Goal: Check status: Check status

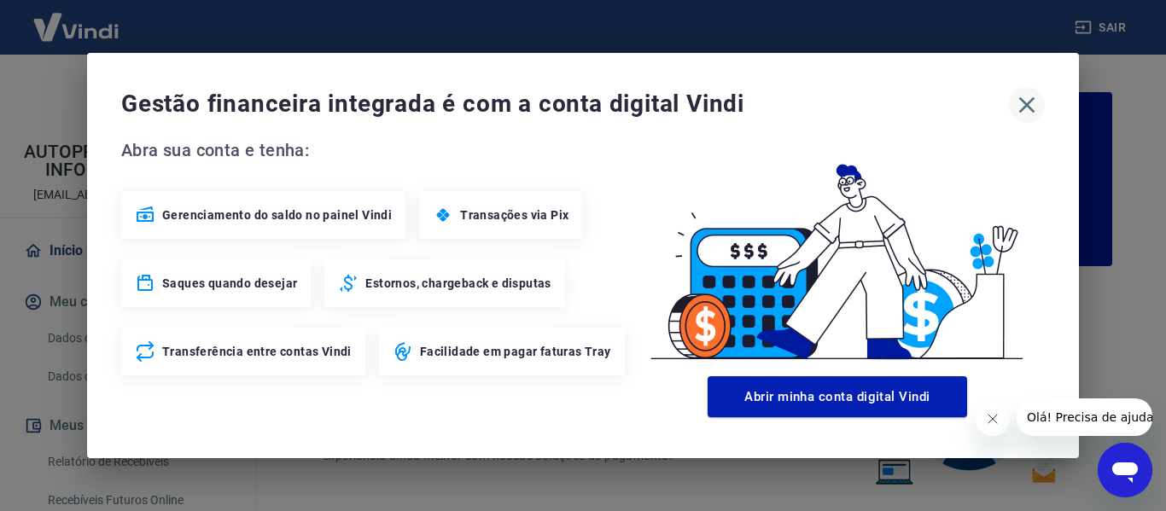
click at [1029, 104] on icon "button" at bounding box center [1026, 104] width 27 height 27
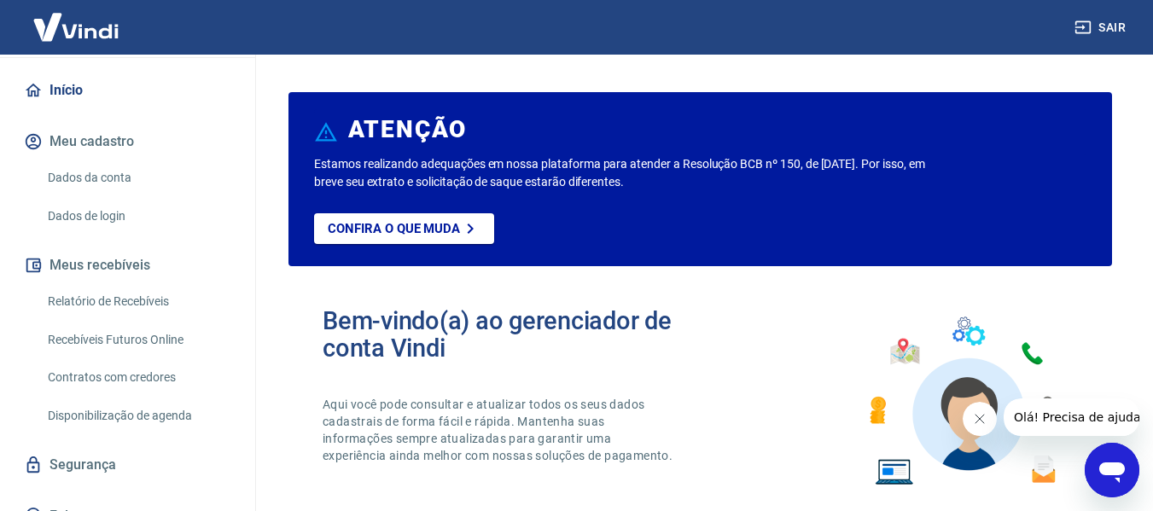
scroll to position [171, 0]
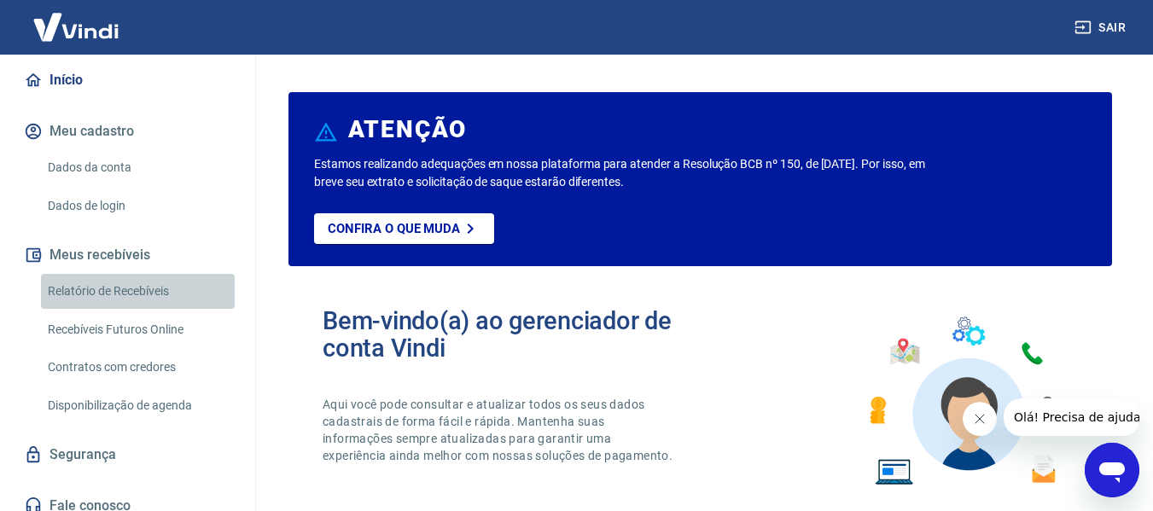
click at [153, 296] on link "Relatório de Recebíveis" at bounding box center [138, 291] width 194 height 35
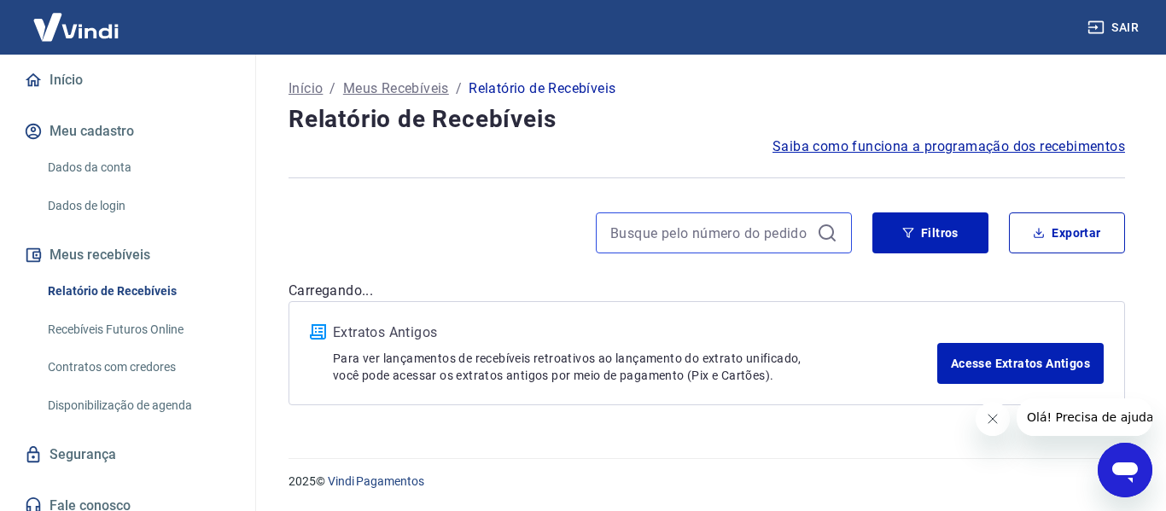
click at [694, 236] on input at bounding box center [710, 233] width 200 height 26
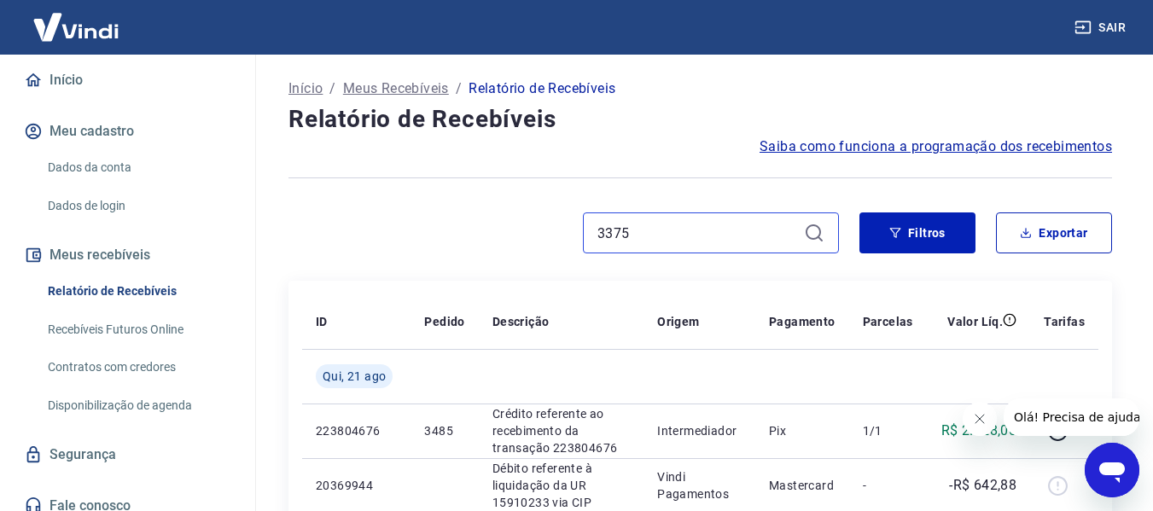
click at [687, 222] on input "3375" at bounding box center [698, 233] width 200 height 26
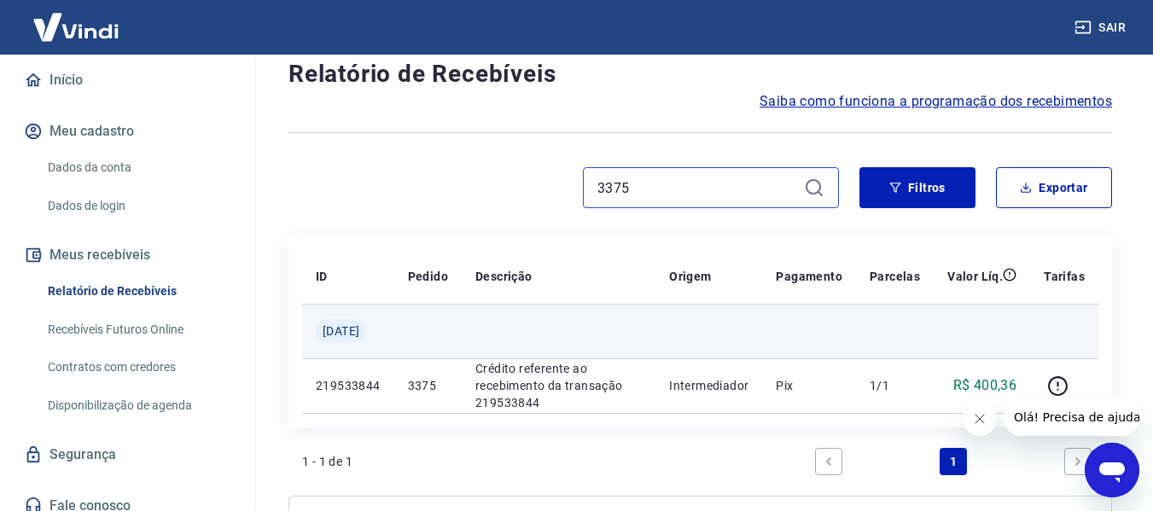
scroll to position [85, 0]
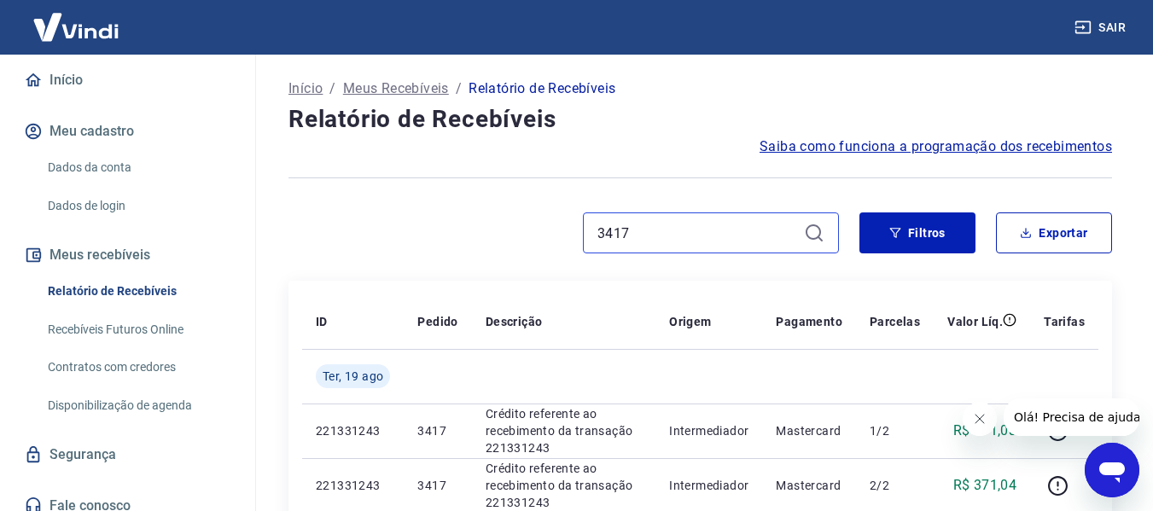
drag, startPoint x: 623, startPoint y: 229, endPoint x: 449, endPoint y: 230, distance: 174.1
click at [452, 229] on div "3417" at bounding box center [564, 233] width 551 height 41
paste input "35"
type input "3357"
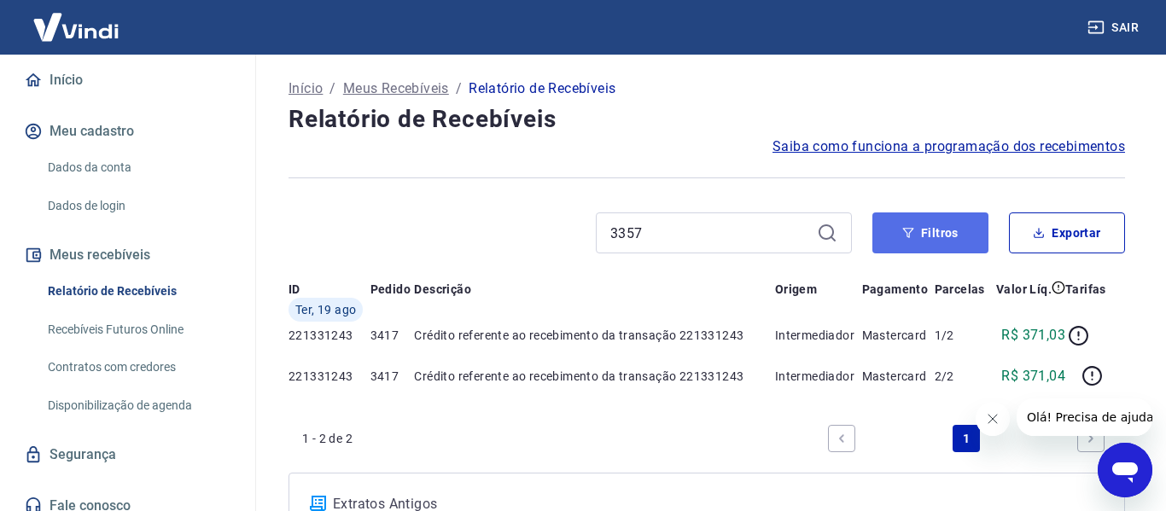
click at [910, 235] on icon "button" at bounding box center [908, 233] width 11 height 10
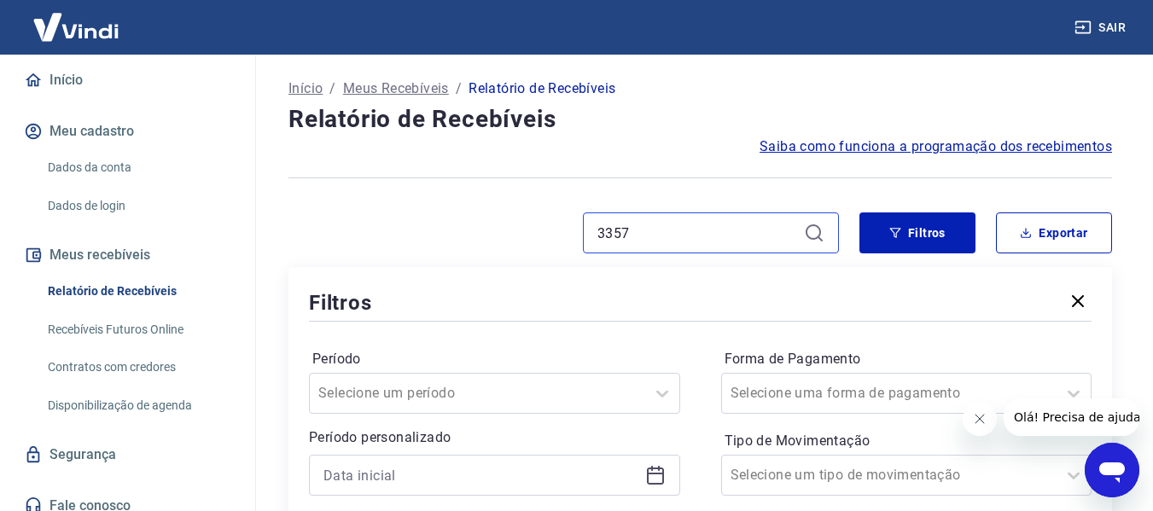
click at [721, 240] on input "3357" at bounding box center [698, 233] width 200 height 26
drag, startPoint x: 721, startPoint y: 240, endPoint x: 497, endPoint y: 239, distance: 224.5
click at [497, 239] on div "3357" at bounding box center [564, 233] width 551 height 41
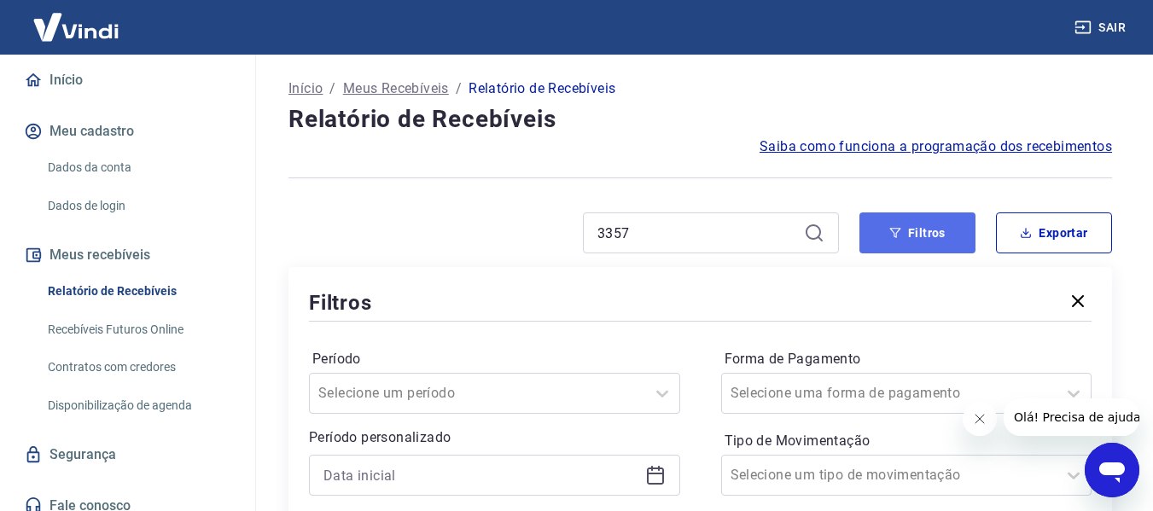
click at [928, 224] on button "Filtros" at bounding box center [918, 233] width 116 height 41
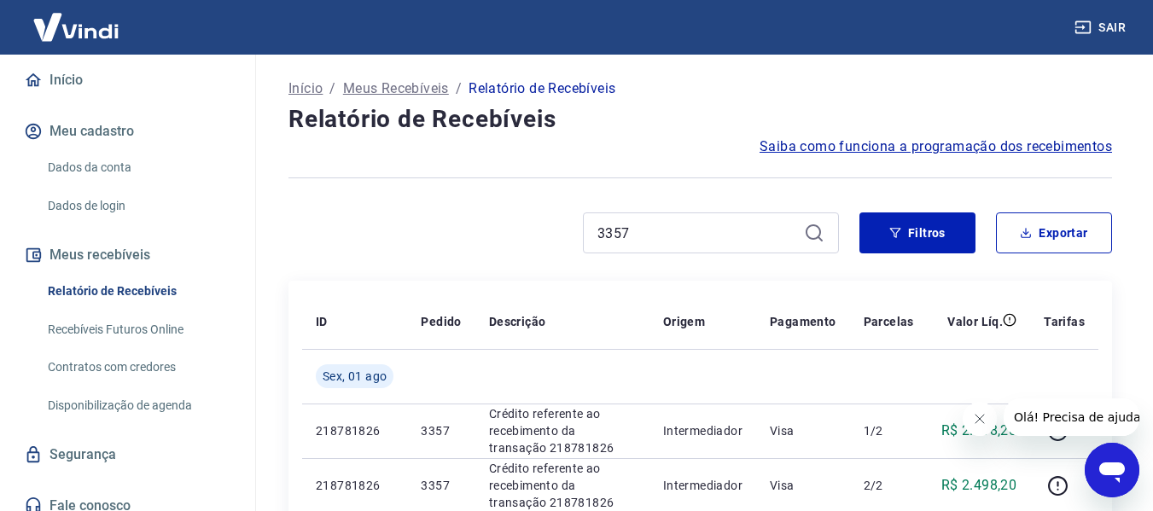
click at [812, 234] on icon at bounding box center [814, 233] width 20 height 20
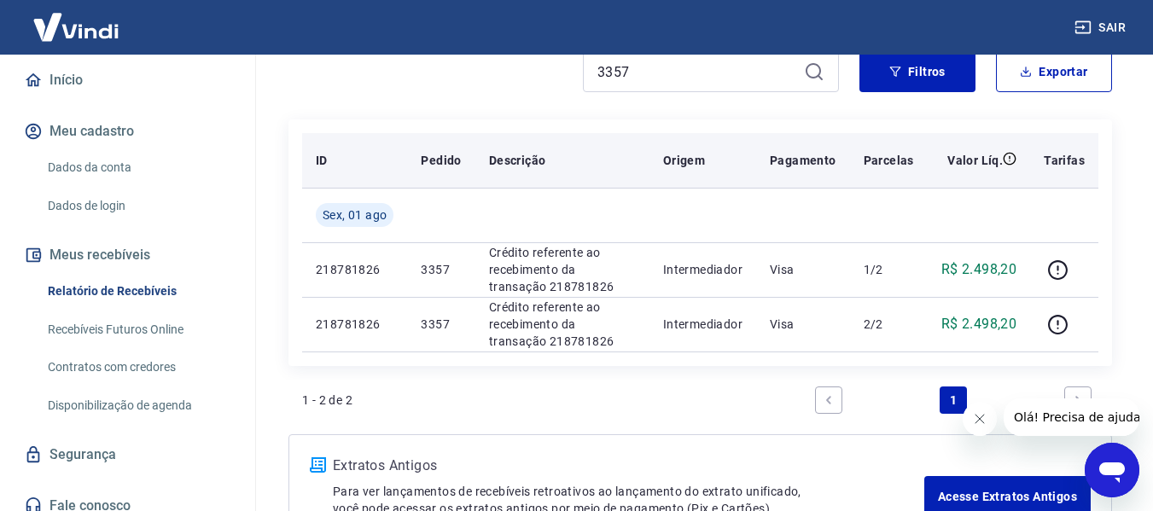
scroll to position [171, 0]
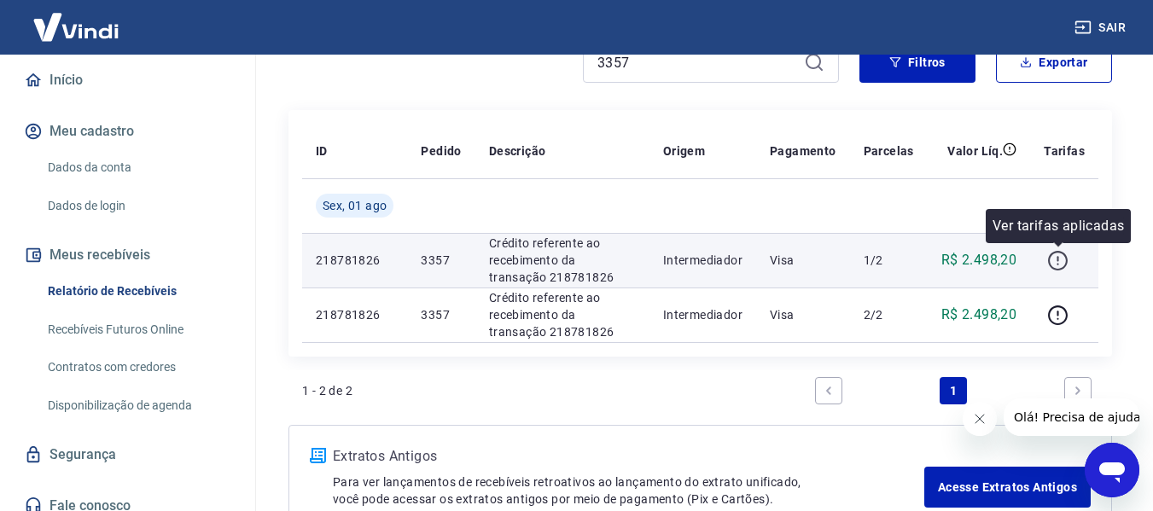
click at [1063, 261] on icon "button" at bounding box center [1057, 260] width 21 height 21
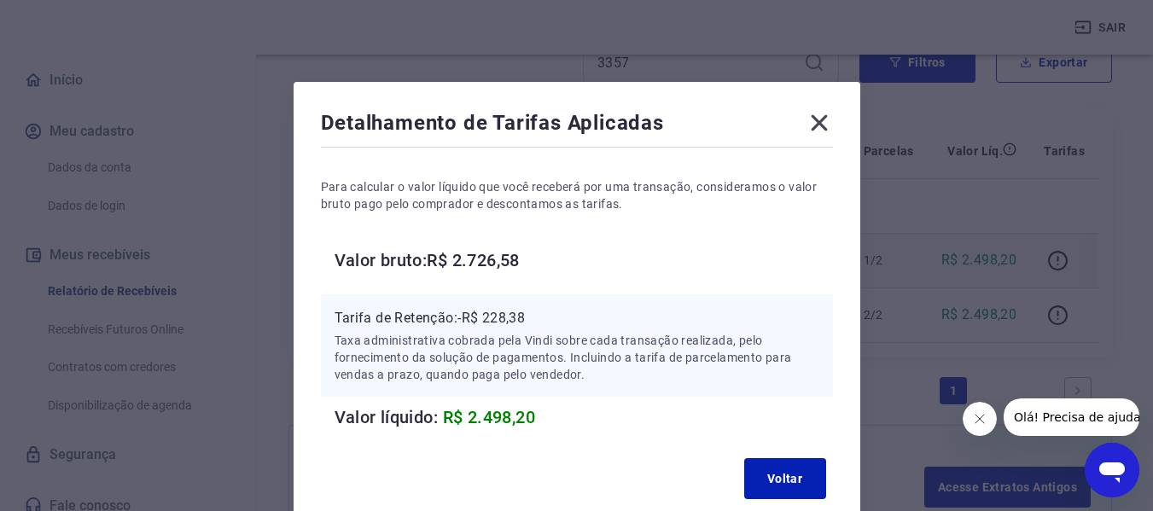
scroll to position [85, 0]
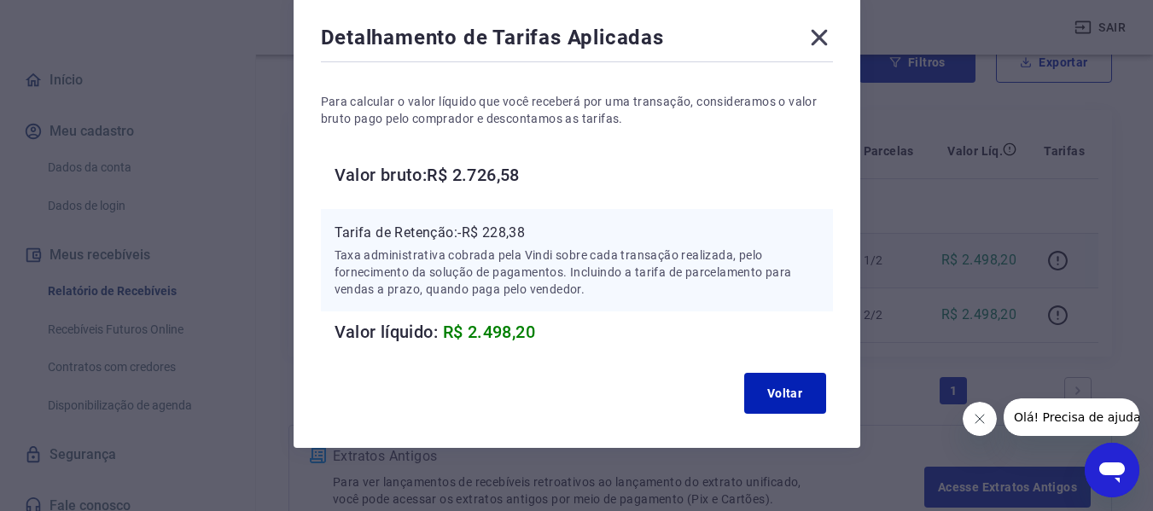
click at [825, 44] on icon at bounding box center [819, 38] width 16 height 16
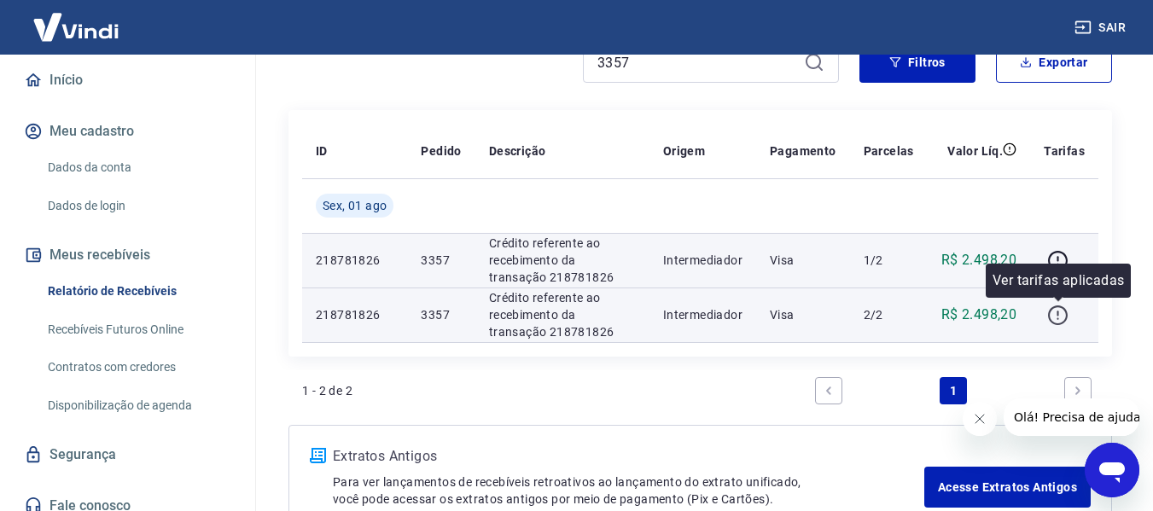
click at [1048, 326] on button "button" at bounding box center [1057, 314] width 27 height 27
